Goal: Find specific page/section: Find specific page/section

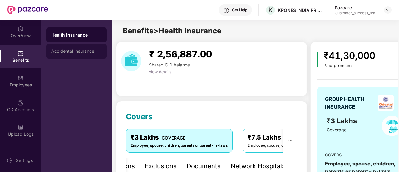
scroll to position [866, 0]
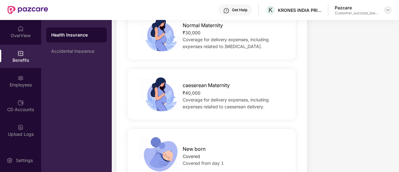
click at [386, 12] on img at bounding box center [387, 9] width 5 height 5
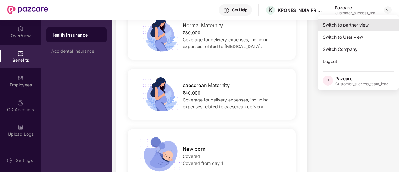
click at [369, 28] on div "Switch to partner view" at bounding box center [358, 25] width 81 height 12
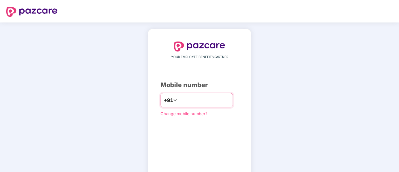
type input "**********"
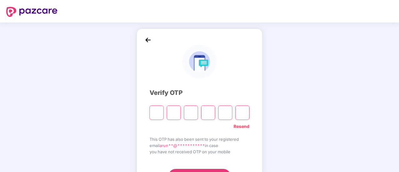
type input "*"
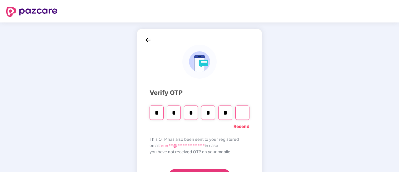
type input "*"
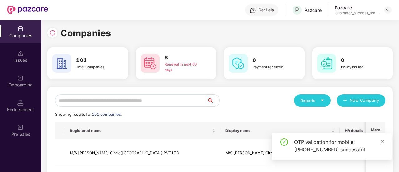
click at [168, 102] on input "text" at bounding box center [131, 100] width 152 height 12
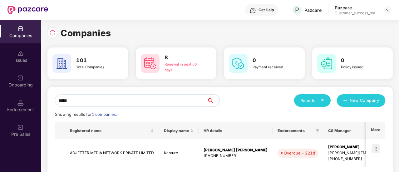
scroll to position [30, 0]
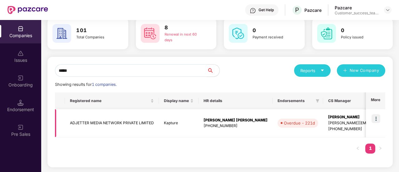
type input "*****"
click at [379, 118] on img at bounding box center [376, 118] width 9 height 9
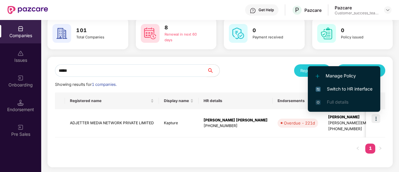
click at [360, 92] on span "Switch to HR interface" at bounding box center [344, 89] width 57 height 7
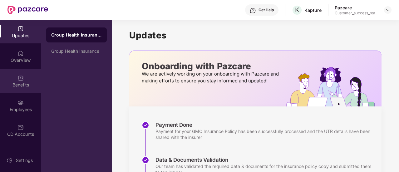
click at [22, 72] on div "Benefits" at bounding box center [20, 80] width 41 height 23
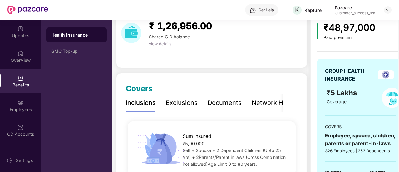
scroll to position [0, 12]
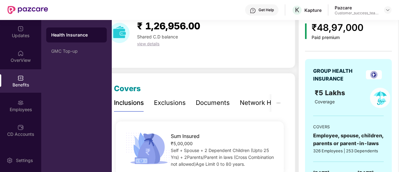
click at [216, 104] on div "Documents" at bounding box center [213, 103] width 34 height 10
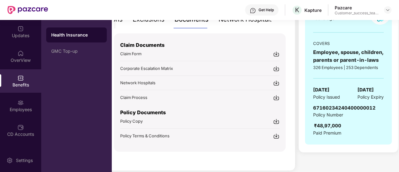
scroll to position [112, 0]
click at [137, 122] on span "Policy Copy" at bounding box center [131, 120] width 22 height 5
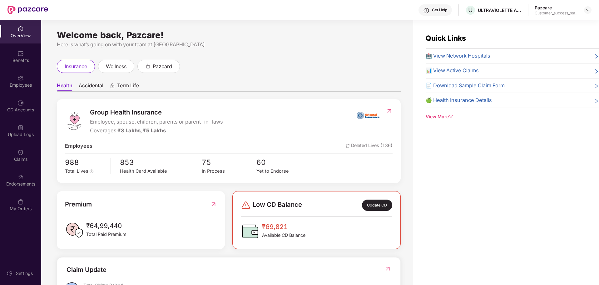
click at [44, 13] on img at bounding box center [27, 10] width 41 height 8
